Goal: Transaction & Acquisition: Purchase product/service

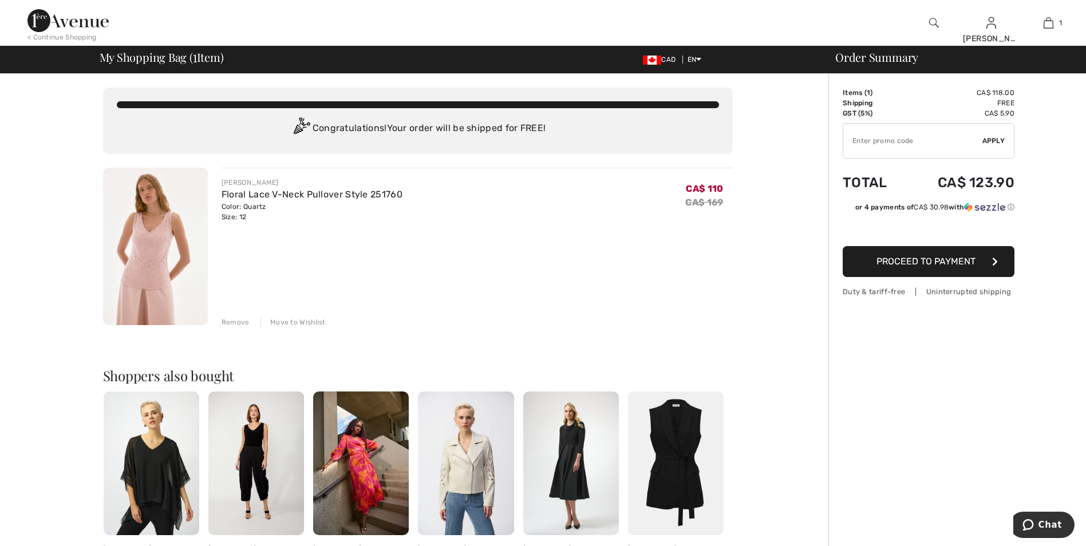
click at [931, 22] on img at bounding box center [934, 23] width 10 height 14
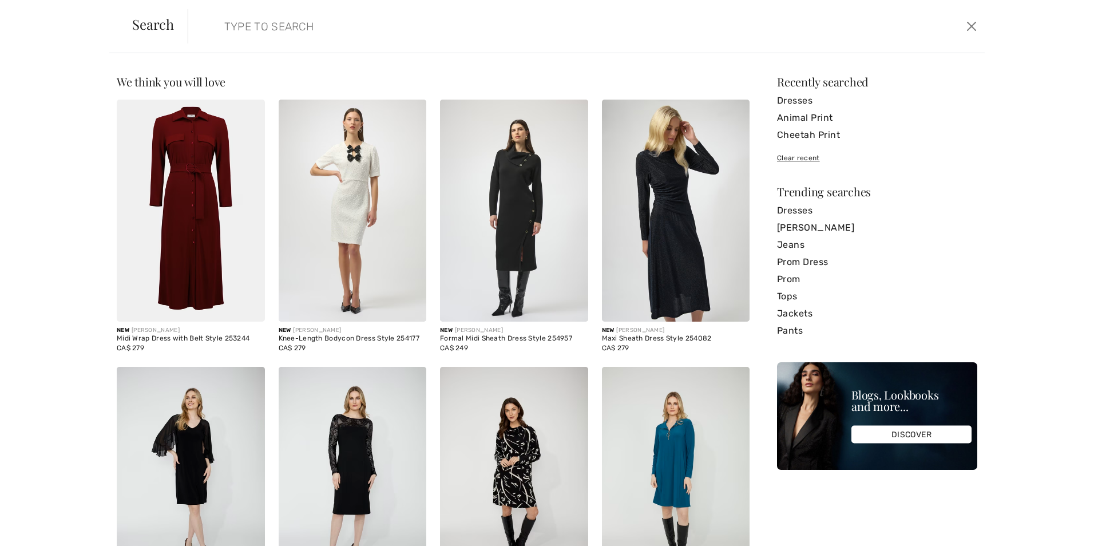
click at [294, 37] on input "search" at bounding box center [496, 26] width 560 height 34
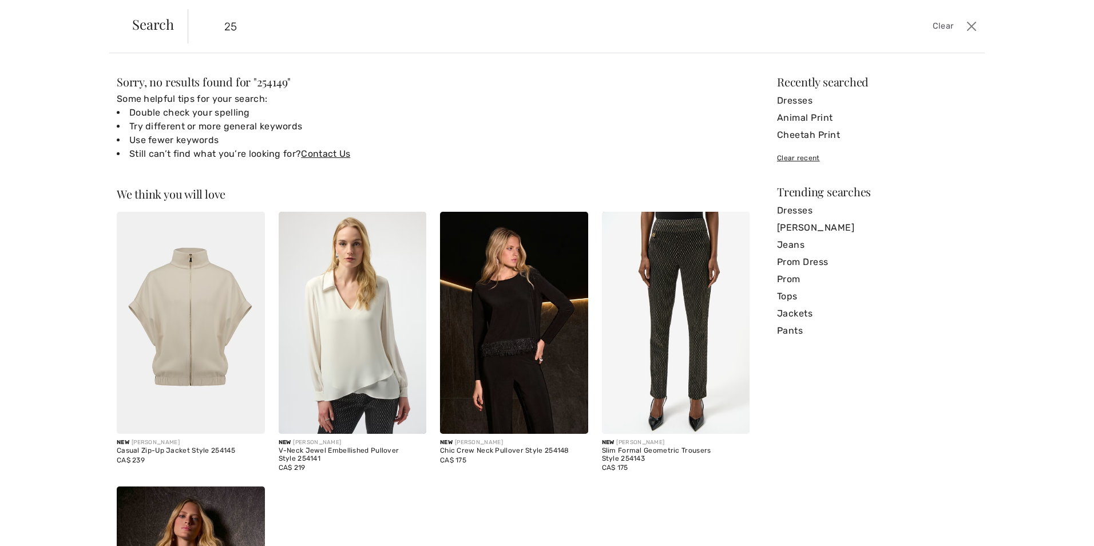
type input "2"
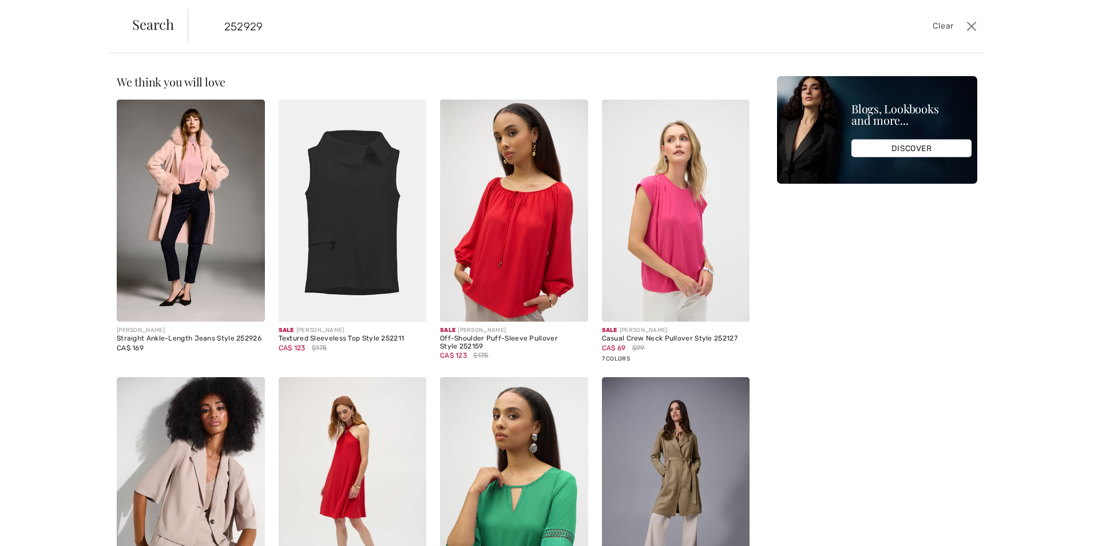
type input "252929"
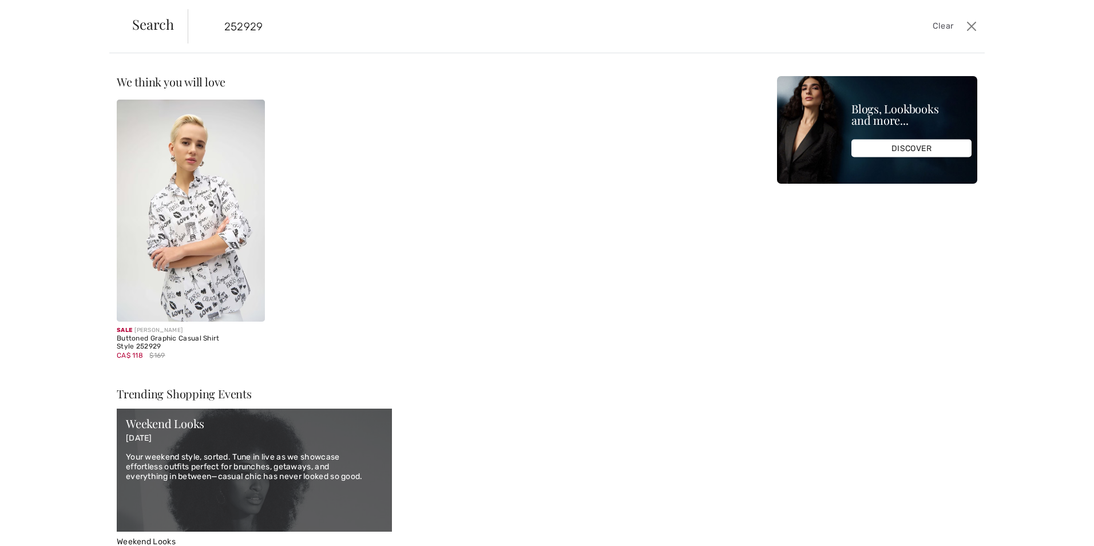
click at [173, 236] on img at bounding box center [191, 211] width 148 height 222
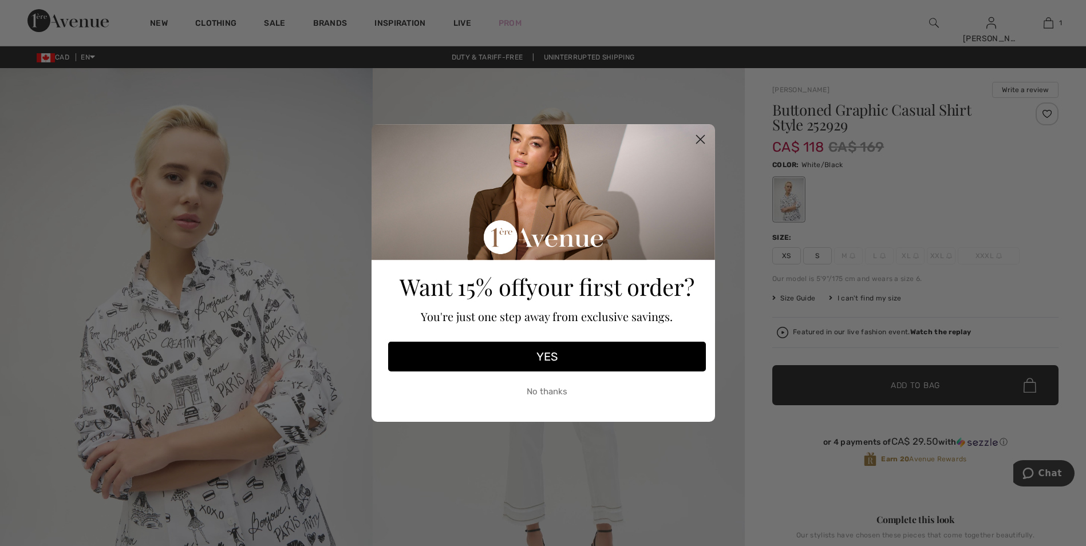
click at [701, 139] on icon "Close dialog" at bounding box center [700, 140] width 8 height 8
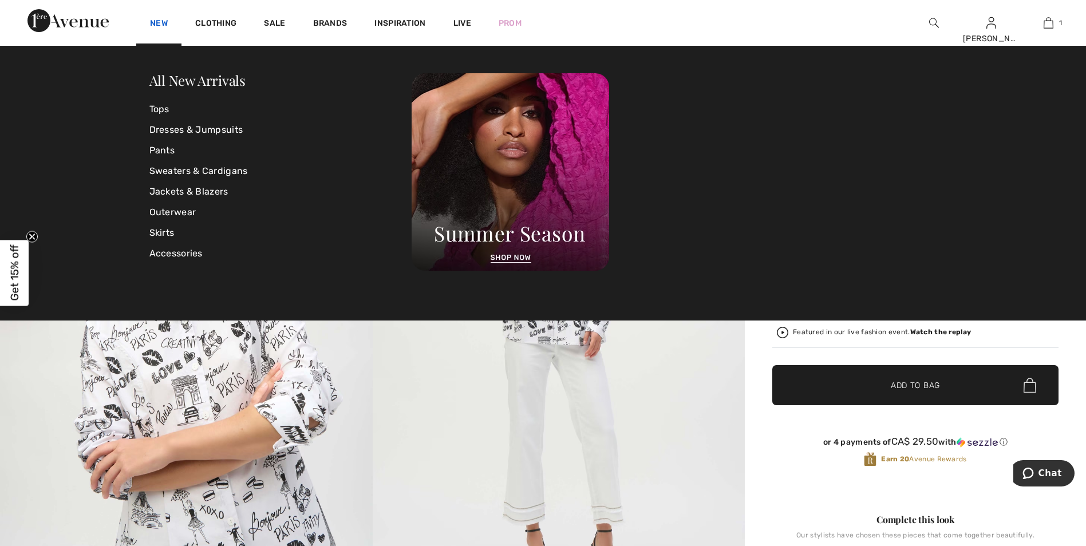
click at [159, 22] on link "New" at bounding box center [159, 24] width 18 height 12
click at [200, 86] on link "All New Arrivals" at bounding box center [197, 80] width 96 height 18
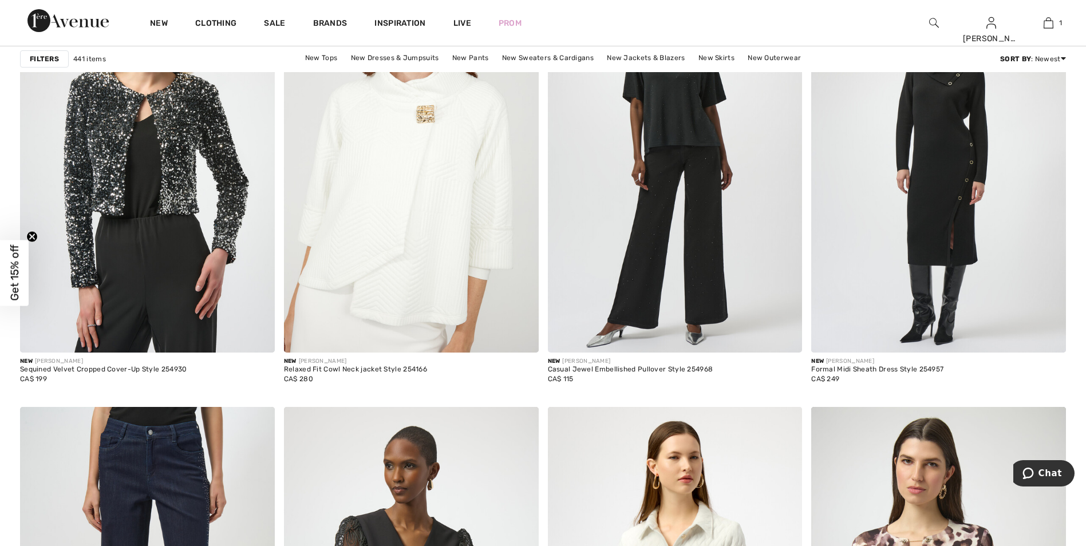
scroll to position [1088, 0]
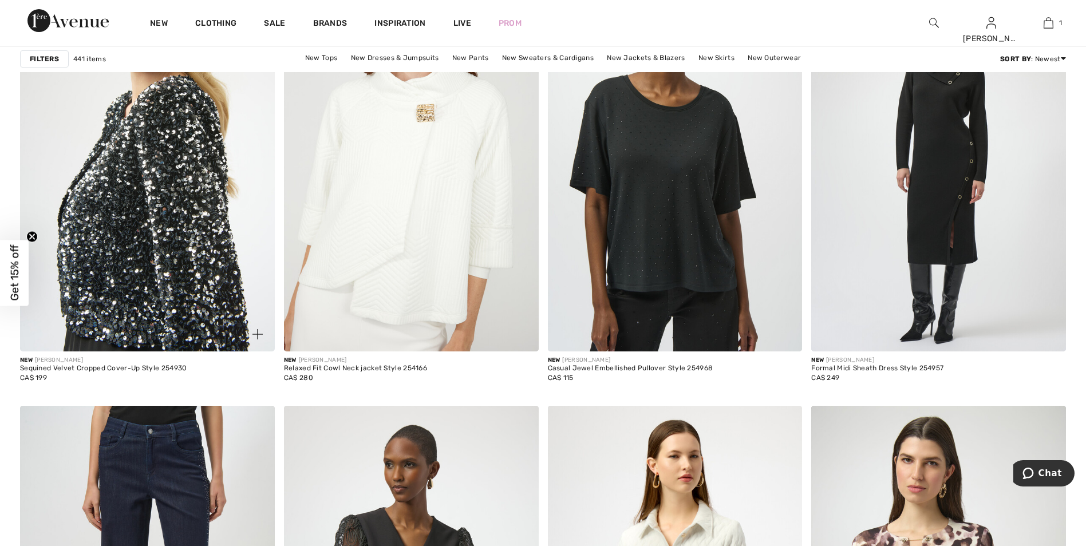
click at [195, 173] on img at bounding box center [147, 161] width 255 height 382
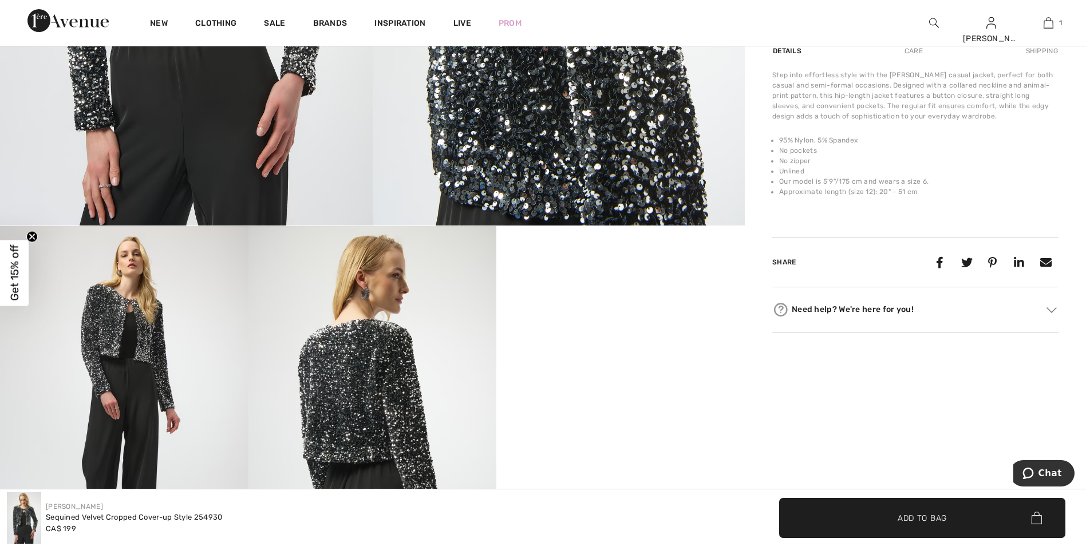
scroll to position [57, 0]
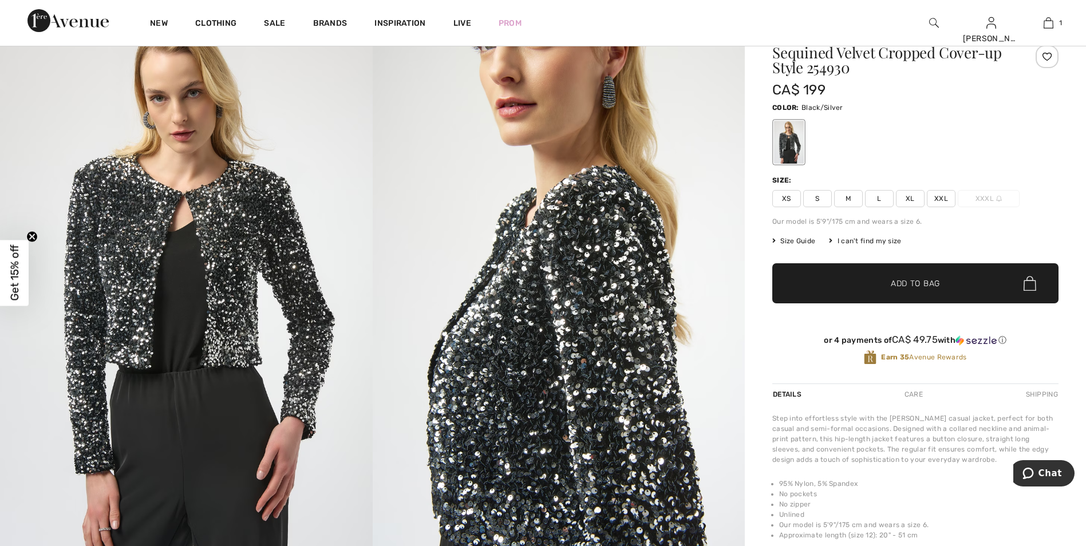
click at [1048, 61] on div at bounding box center [1046, 56] width 23 height 23
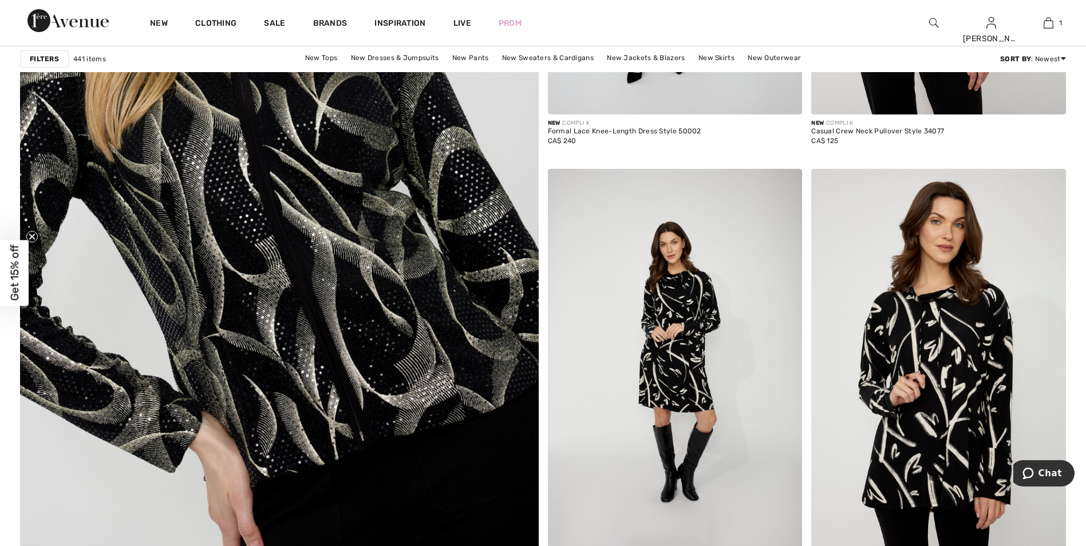
scroll to position [3892, 0]
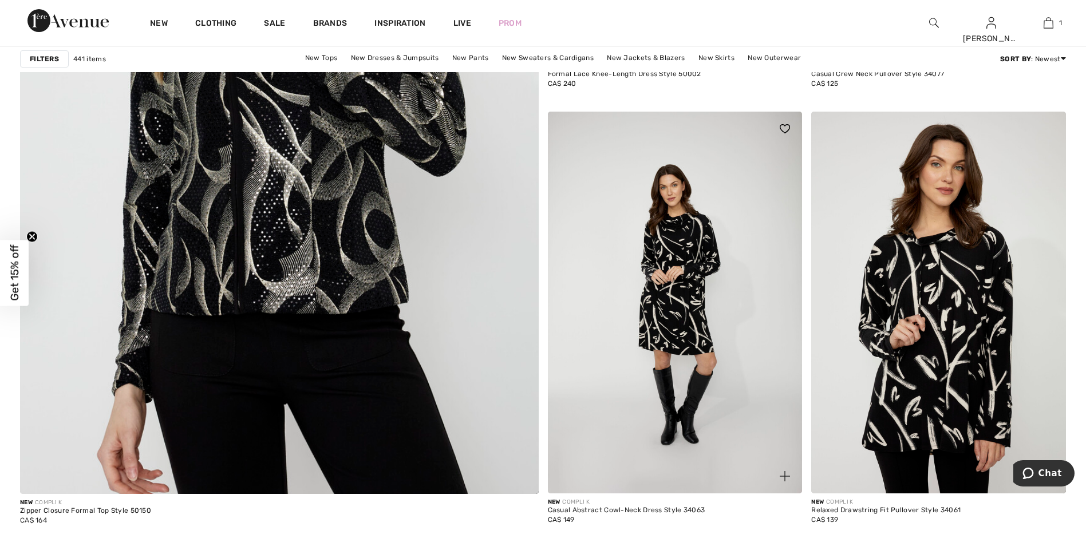
click at [782, 128] on img at bounding box center [785, 128] width 10 height 9
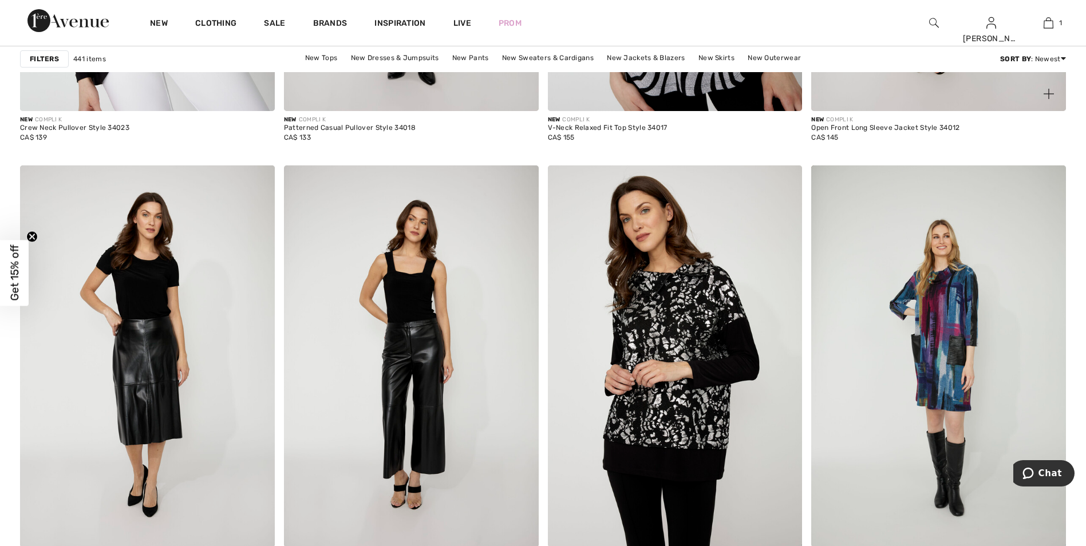
scroll to position [6182, 0]
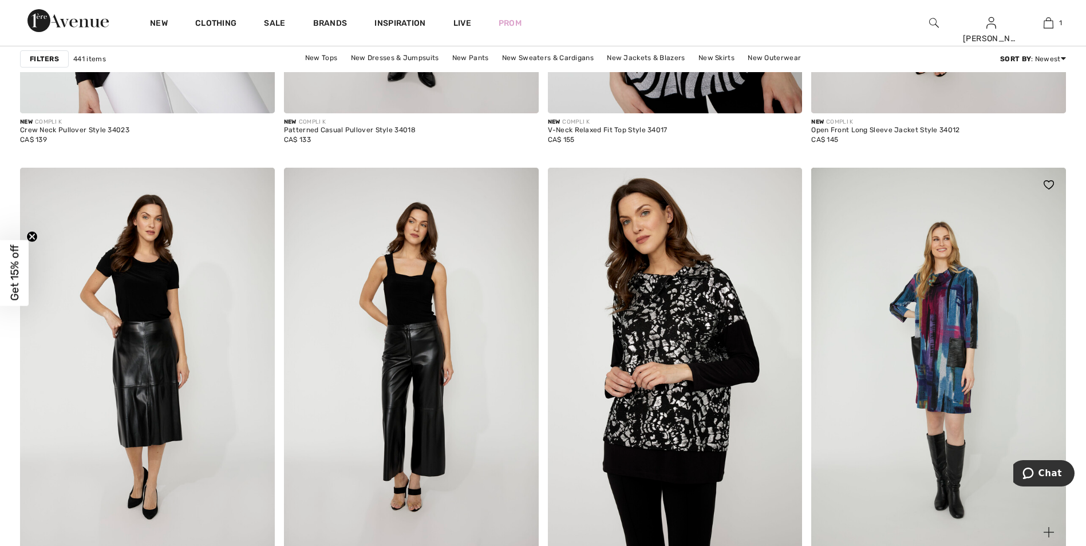
click at [1045, 187] on img at bounding box center [1048, 184] width 10 height 9
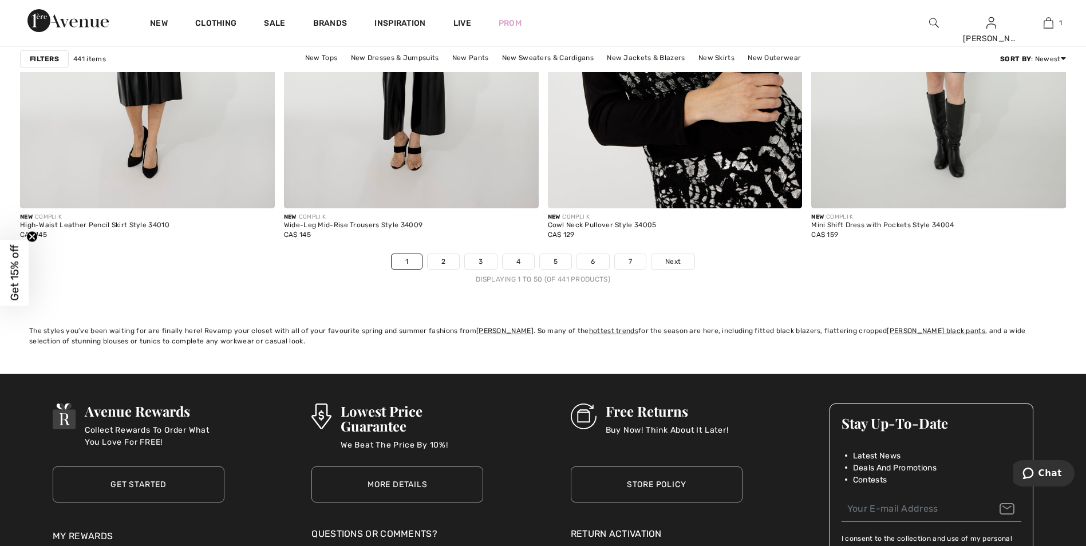
scroll to position [6525, 0]
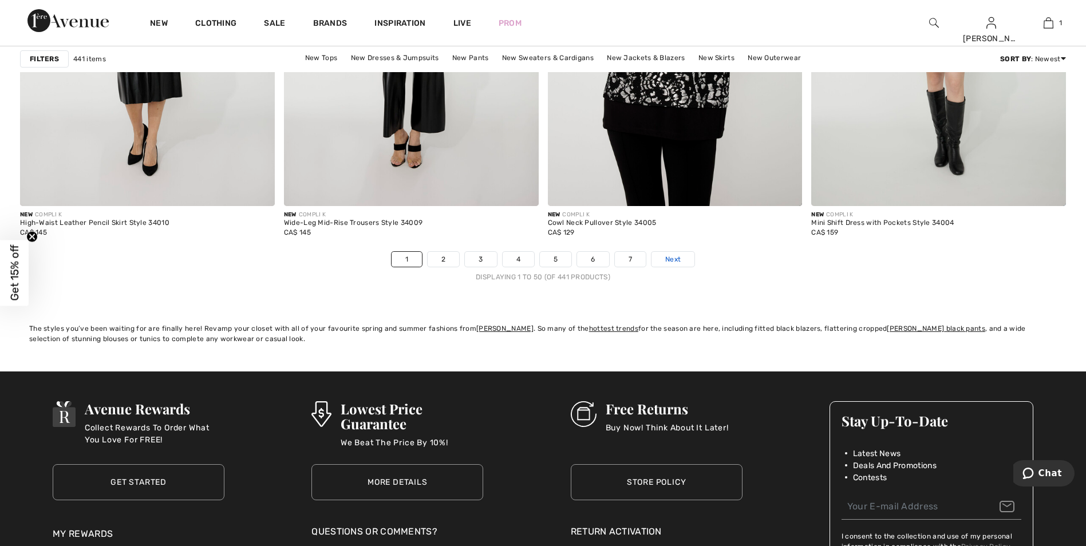
click at [687, 262] on link "Next" at bounding box center [672, 259] width 43 height 15
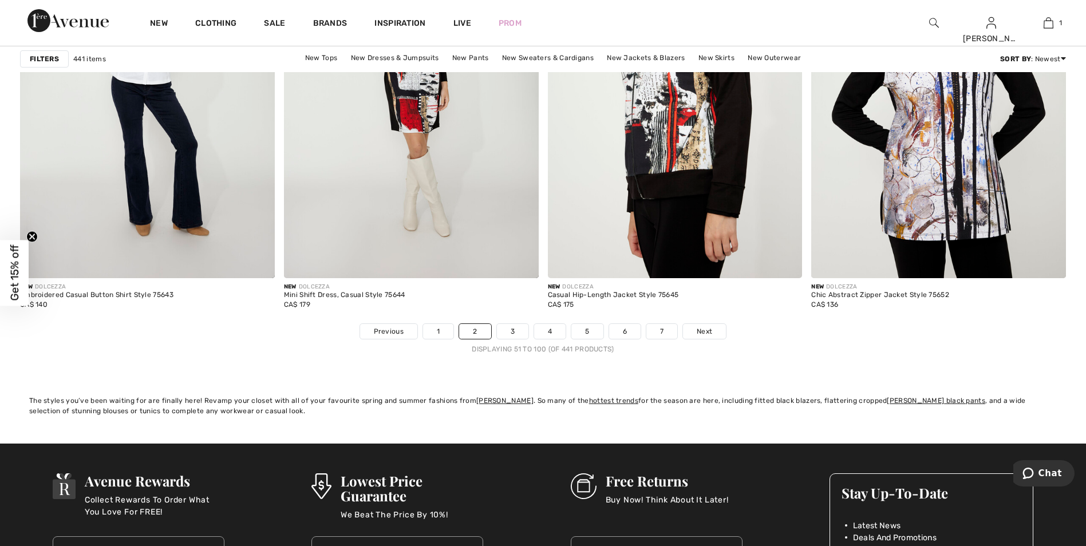
scroll to position [6525, 0]
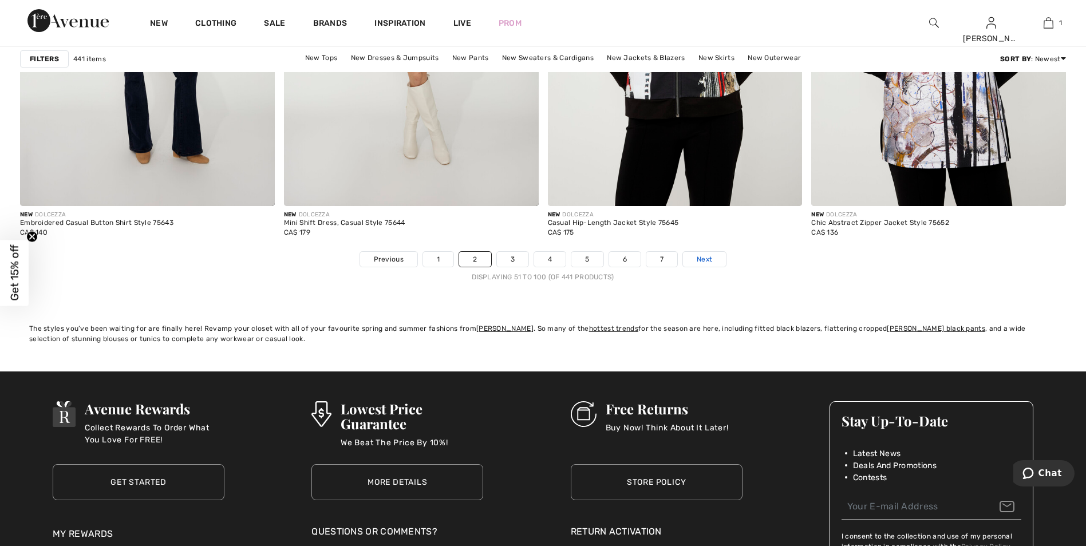
click at [706, 264] on span "Next" at bounding box center [704, 259] width 15 height 10
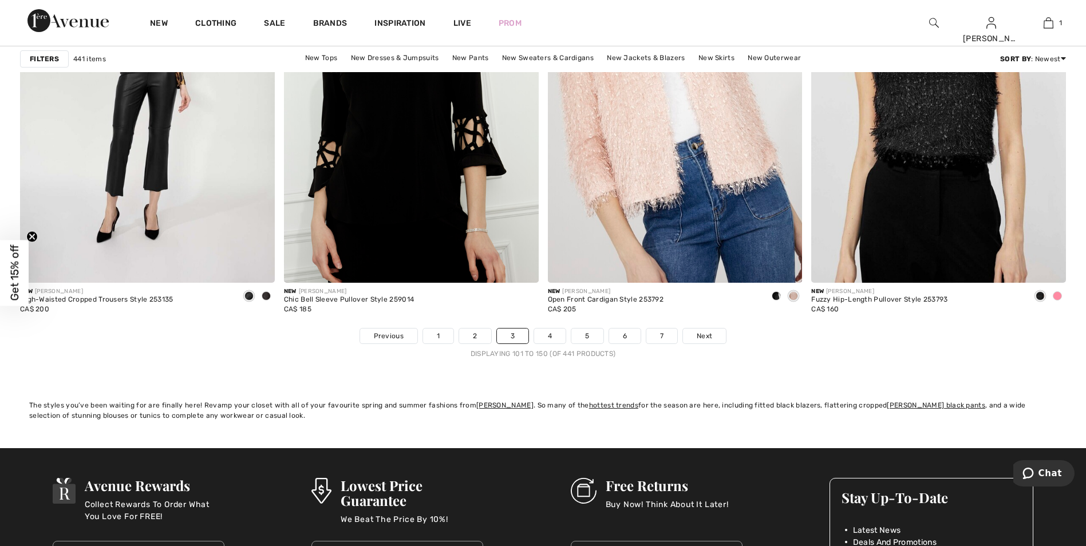
scroll to position [6525, 0]
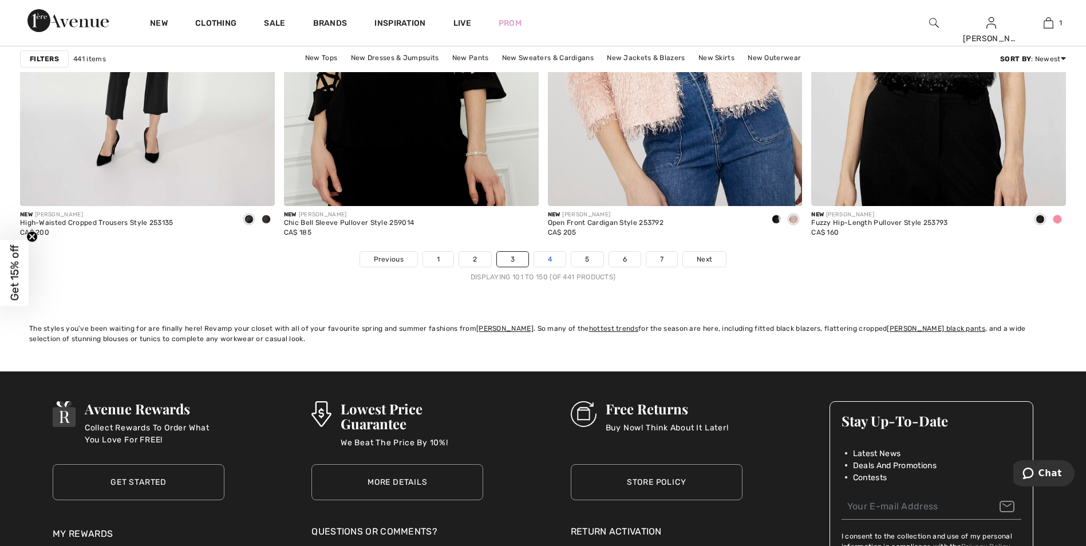
click at [562, 261] on link "4" at bounding box center [549, 259] width 31 height 15
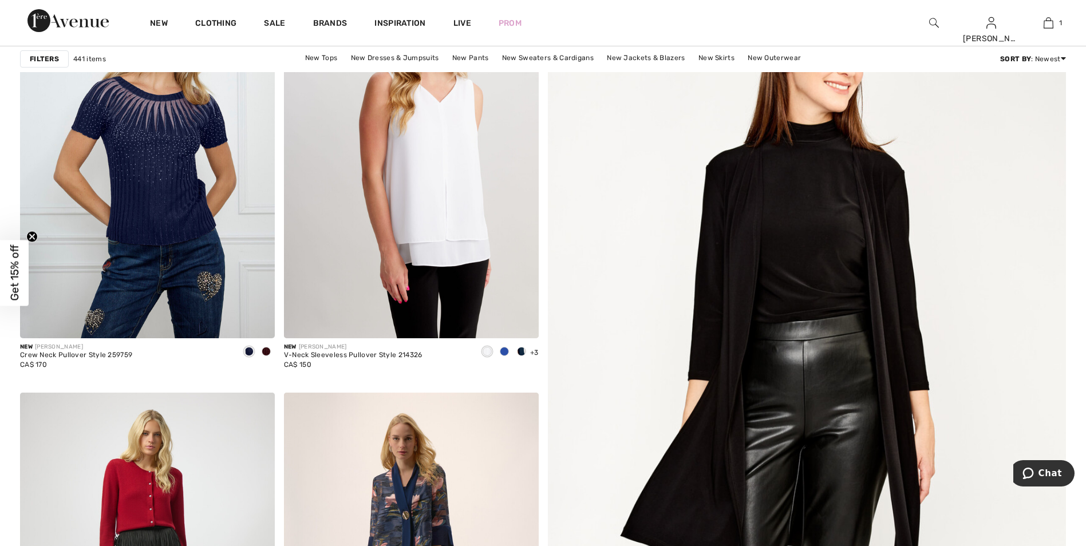
scroll to position [343, 0]
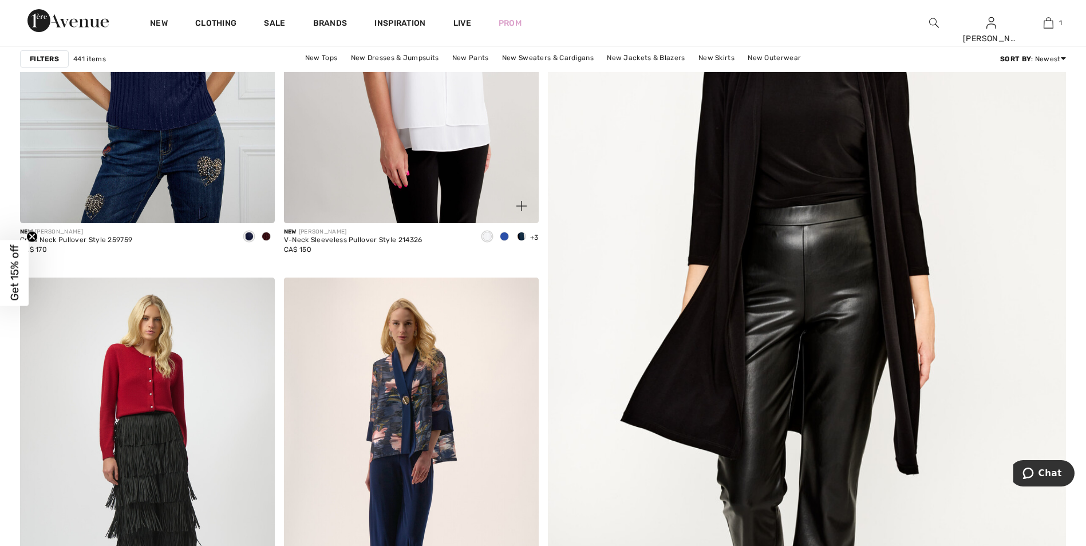
click at [505, 240] on span at bounding box center [504, 236] width 9 height 9
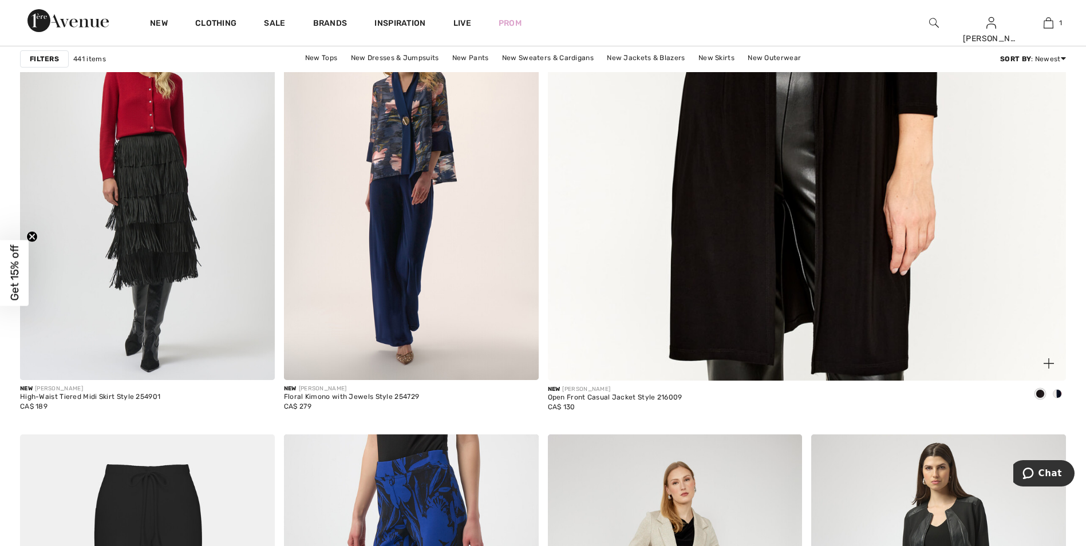
scroll to position [630, 0]
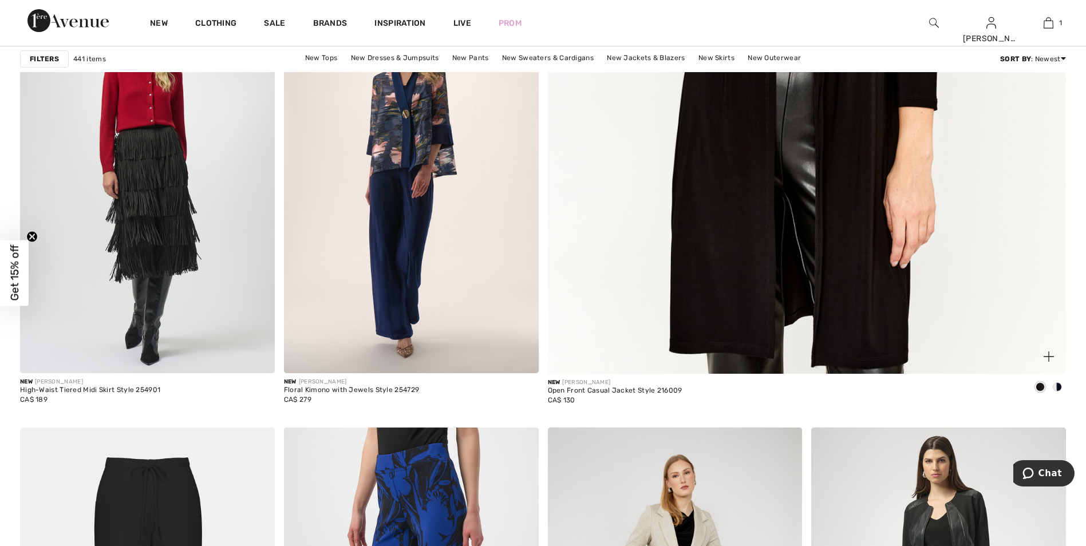
click at [859, 298] on img at bounding box center [807, 21] width 622 height 933
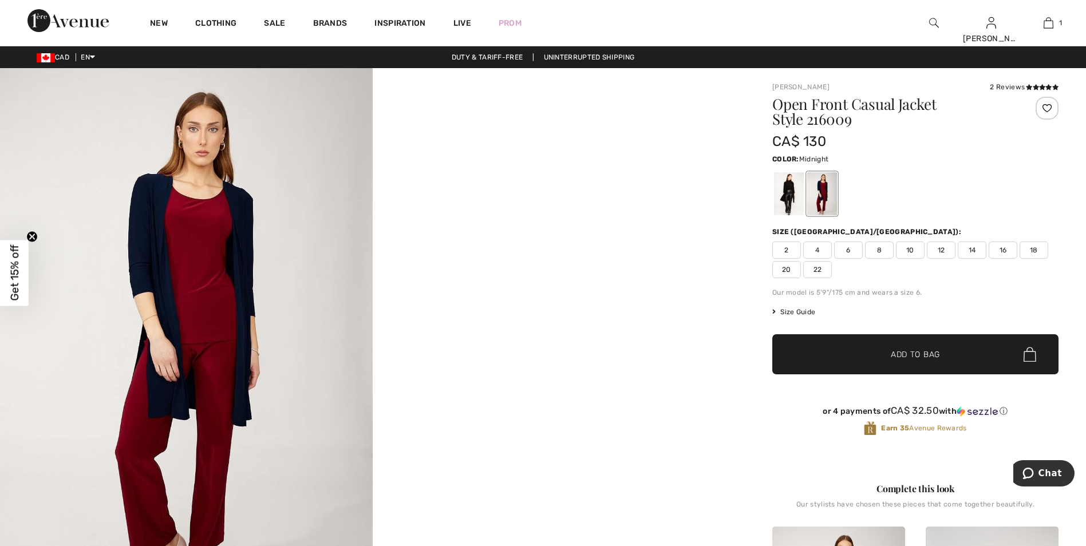
click at [1043, 109] on div at bounding box center [1046, 108] width 23 height 23
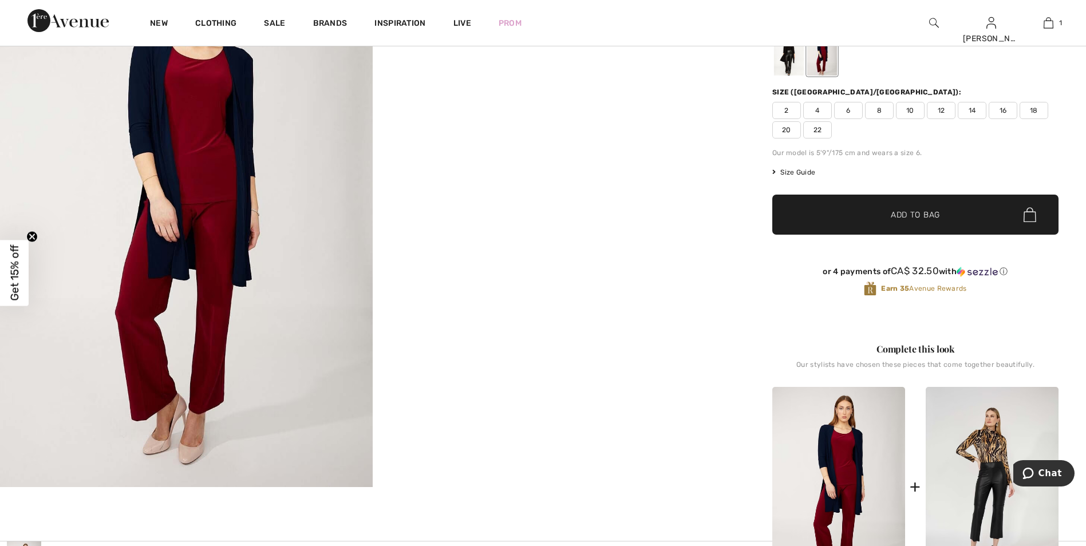
scroll to position [114, 0]
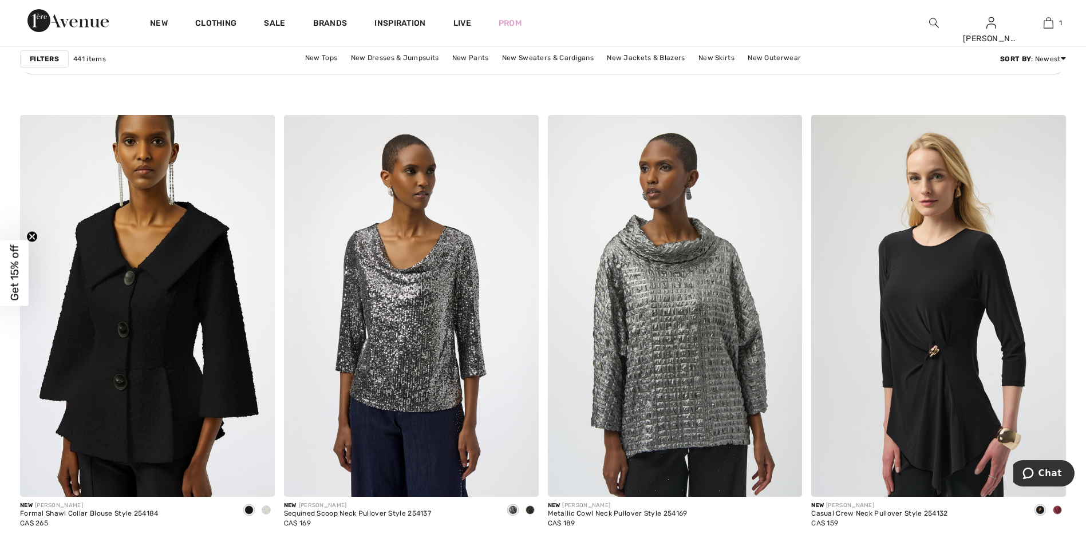
scroll to position [5381, 0]
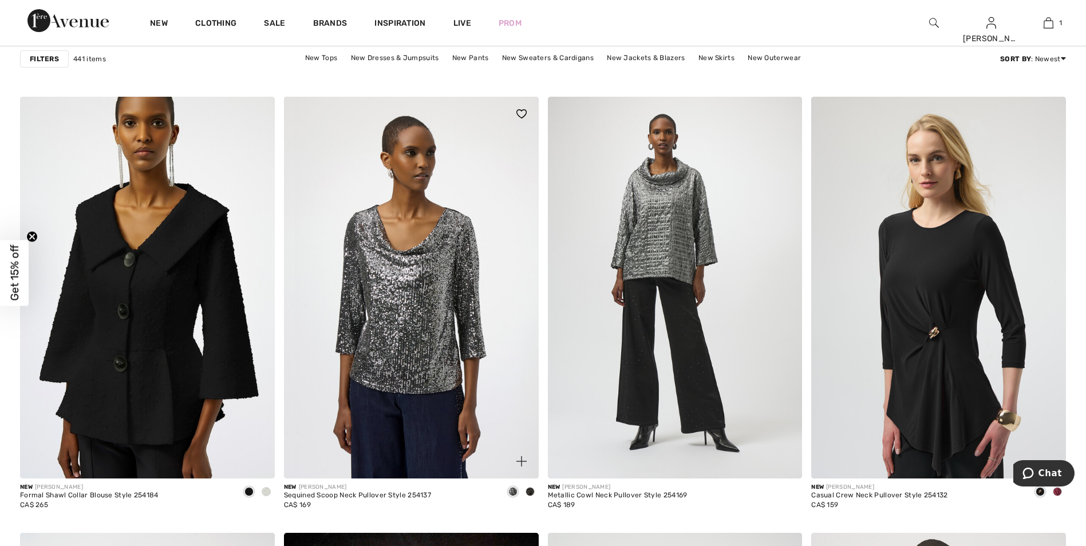
click at [513, 494] on span at bounding box center [512, 491] width 9 height 9
click at [510, 489] on span at bounding box center [512, 491] width 9 height 9
click at [528, 493] on span at bounding box center [529, 491] width 9 height 9
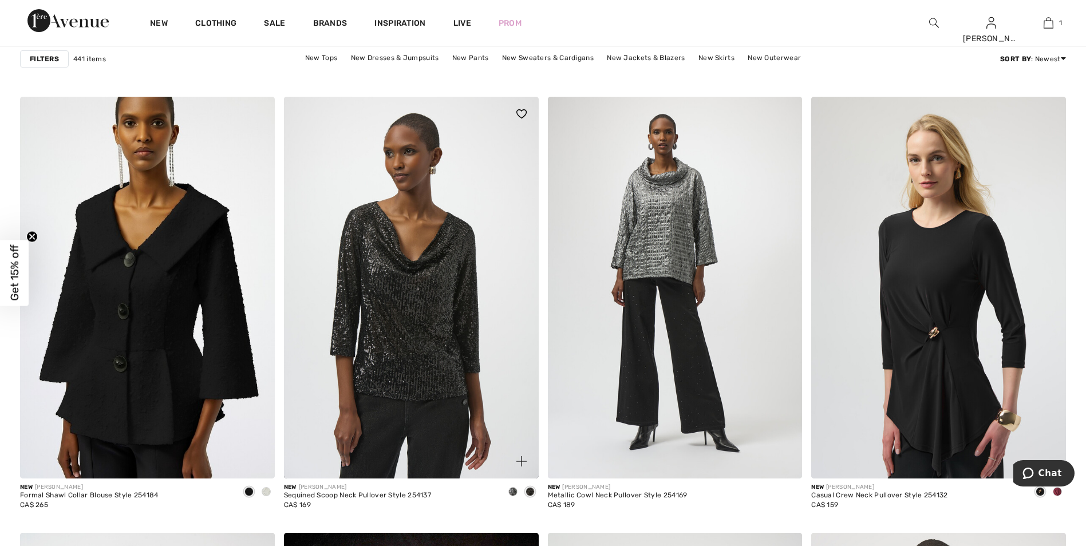
click at [513, 493] on span at bounding box center [512, 491] width 9 height 9
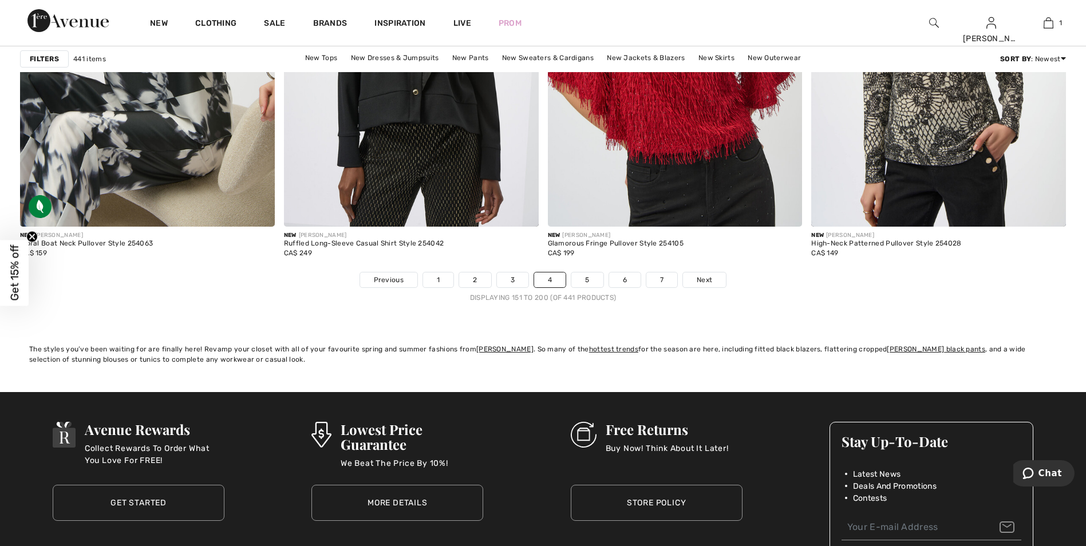
scroll to position [6525, 0]
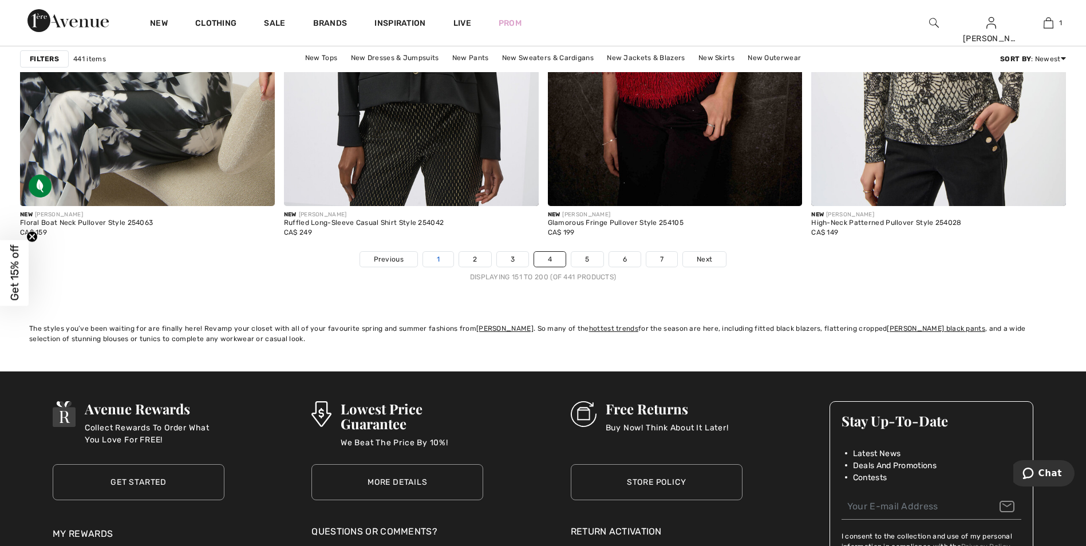
click at [438, 256] on link "1" at bounding box center [438, 259] width 30 height 15
click at [445, 260] on link "1" at bounding box center [438, 259] width 30 height 15
